Goal: Information Seeking & Learning: Learn about a topic

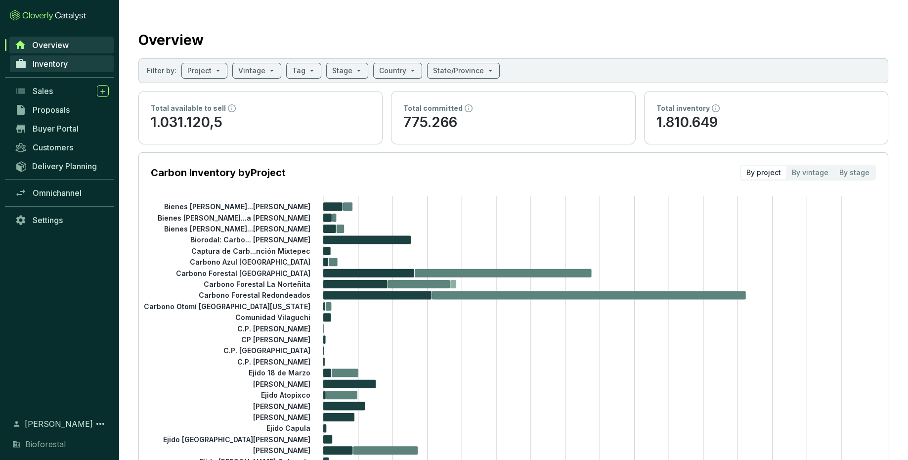
click at [50, 63] on span "Inventory" at bounding box center [50, 64] width 35 height 10
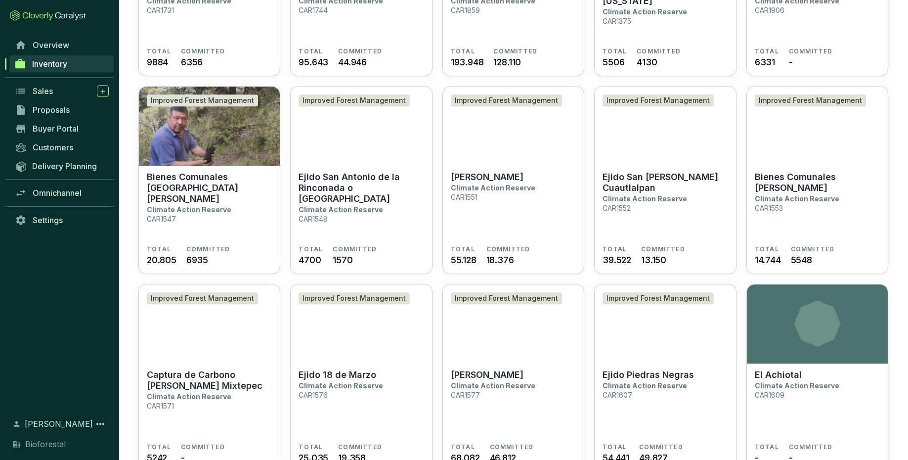
scroll to position [997, 0]
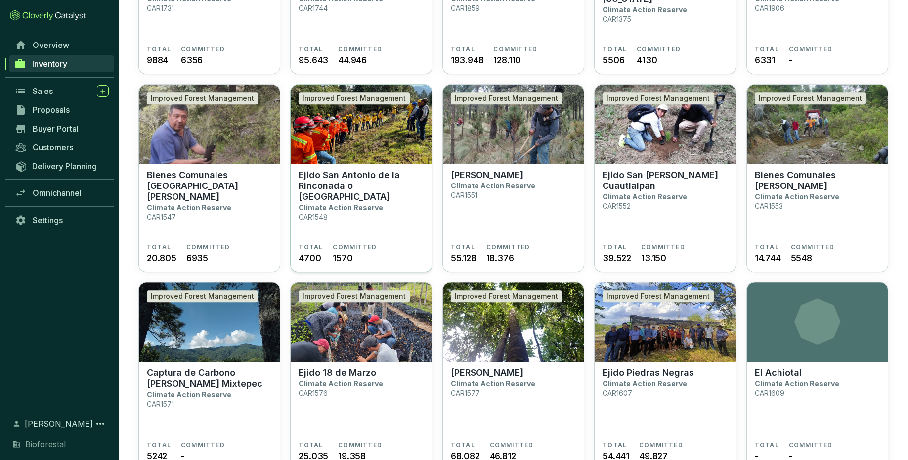
click at [389, 219] on section "Ejido San Antonio de la Rinconada o Tlaltecahuacan Climate Action Reserve CAR15…" at bounding box center [361, 207] width 125 height 74
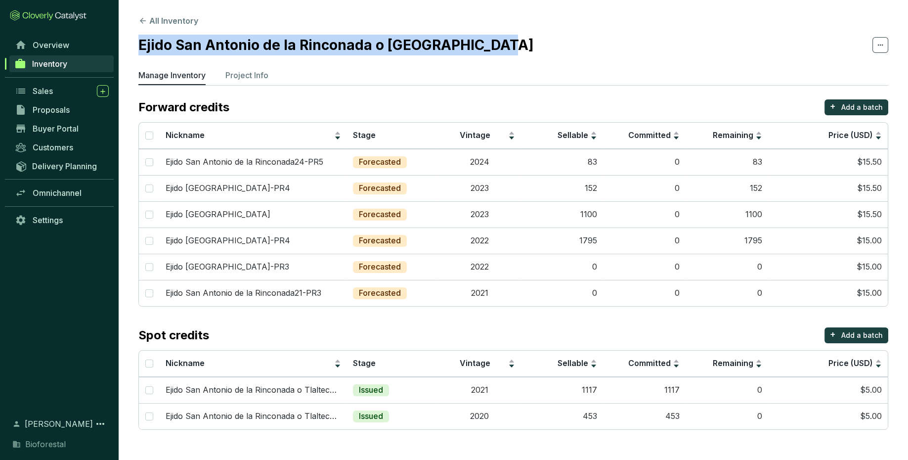
drag, startPoint x: 143, startPoint y: 45, endPoint x: 525, endPoint y: 46, distance: 382.6
click at [525, 46] on section "Ejido San Antonio de la Rinconada o [GEOGRAPHIC_DATA]" at bounding box center [513, 45] width 750 height 21
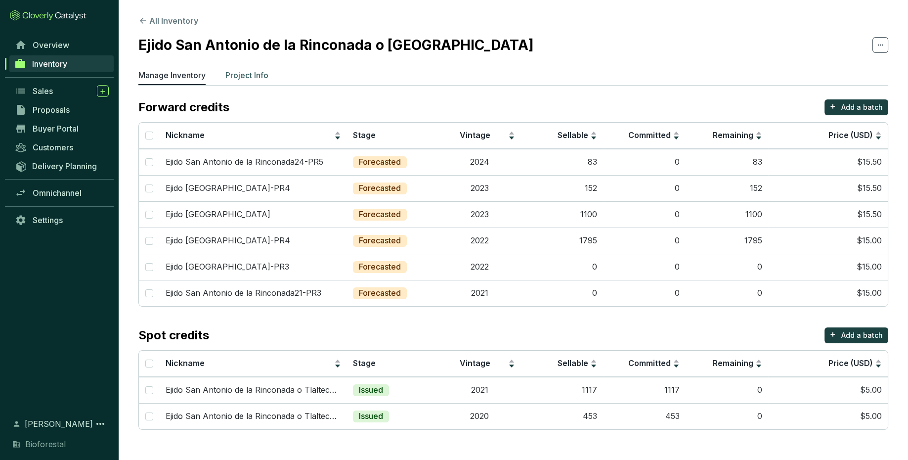
click at [263, 70] on p "Project Info" at bounding box center [246, 75] width 43 height 12
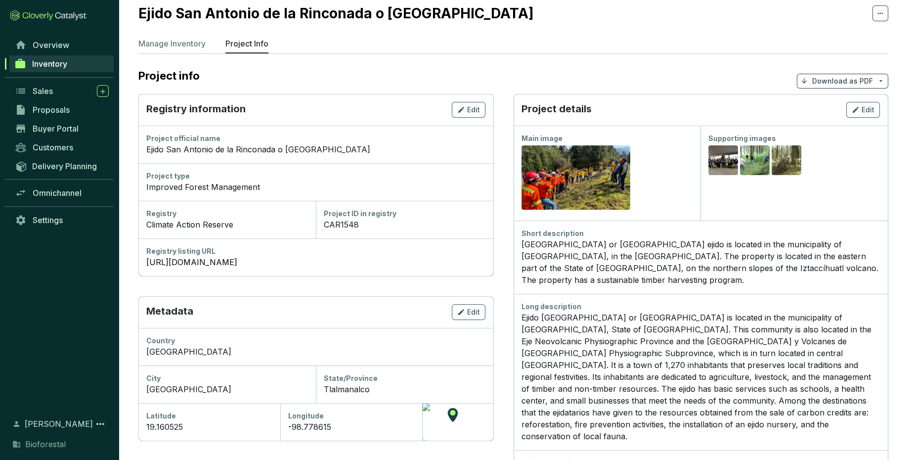
scroll to position [52, 0]
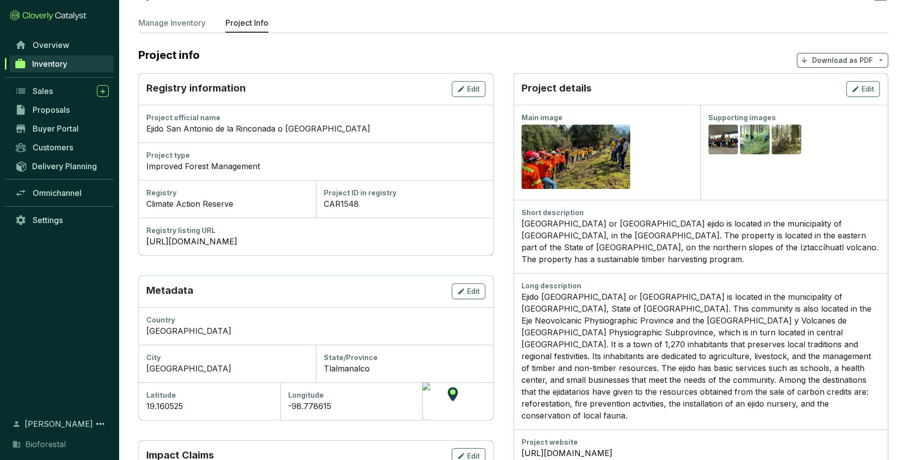
click at [564, 264] on div "San Antonio de la Rinconada or Tlaltecahuacan ejido is located in the municipal…" at bounding box center [701, 241] width 359 height 47
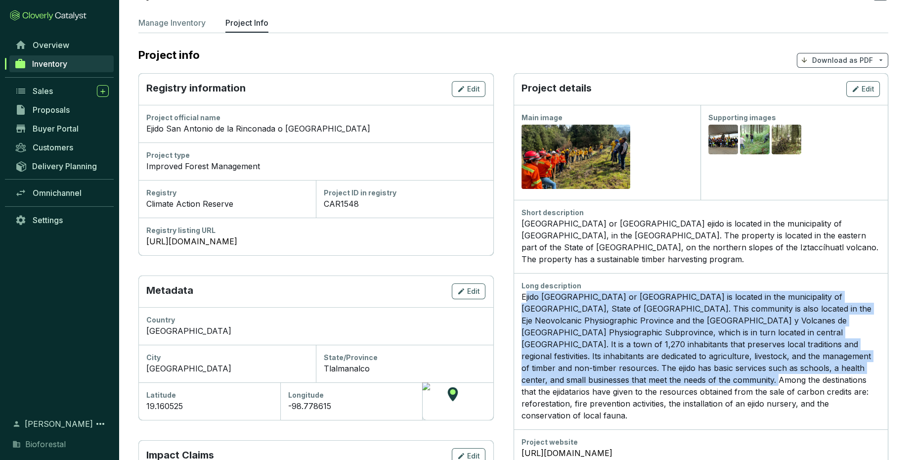
drag, startPoint x: 524, startPoint y: 295, endPoint x: 653, endPoint y: 384, distance: 156.3
click at [653, 384] on p "Ejido San Antonio de la Rinconada or Tlaltecahuacan is located in the municipal…" at bounding box center [701, 356] width 359 height 131
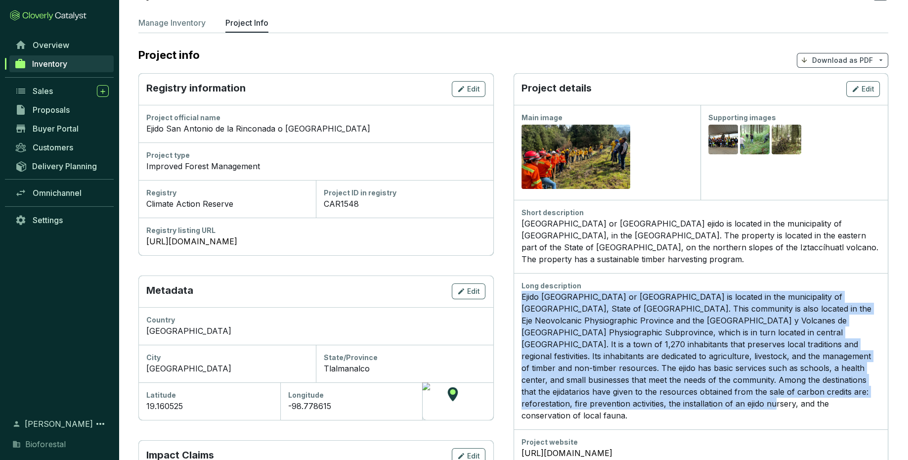
drag, startPoint x: 523, startPoint y: 297, endPoint x: 665, endPoint y: 415, distance: 185.4
click at [665, 415] on div "Long description Ejido San Antonio de la Rinconada or Tlaltecahuacan is located…" at bounding box center [701, 351] width 375 height 156
copy p "Ejido San Antonio de la Rinconada or Tlaltecahuacan is located in the municipal…"
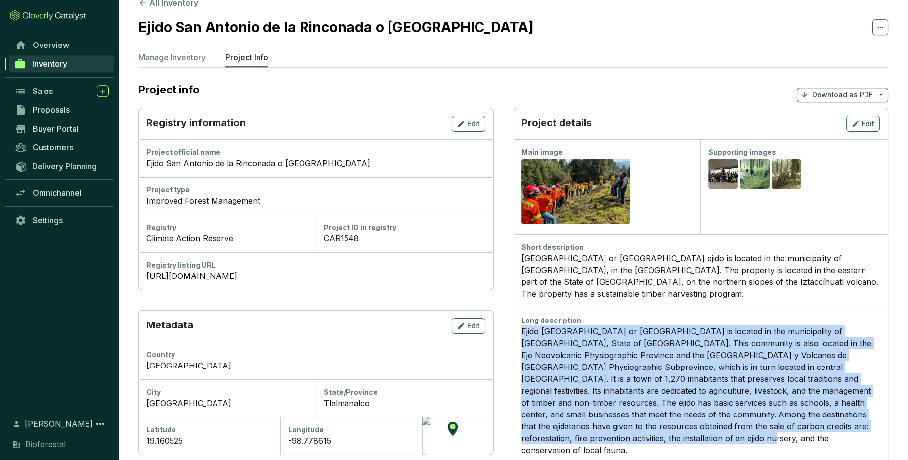
scroll to position [0, 0]
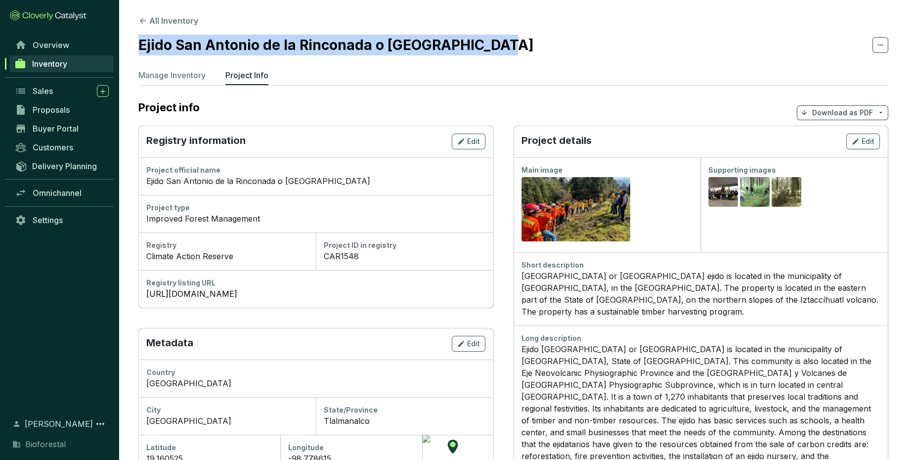
drag, startPoint x: 141, startPoint y: 45, endPoint x: 553, endPoint y: 16, distance: 413.3
click at [553, 16] on section "All Inventory Ejido San Antonio de la Rinconada o Tlaltecahuacan Manage Invento…" at bounding box center [513, 368] width 789 height 736
copy h2 "Ejido San Antonio de la Rinconada o [GEOGRAPHIC_DATA]"
